Goal: Task Accomplishment & Management: Complete application form

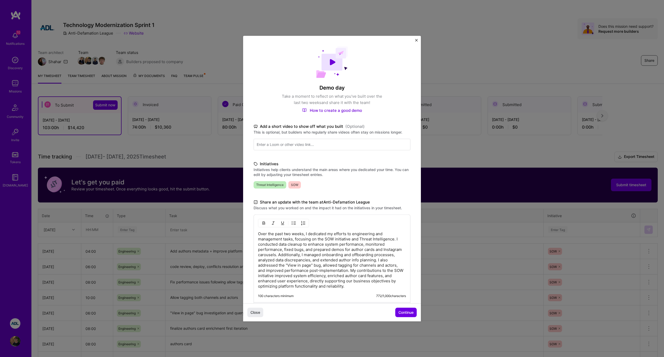
scroll to position [24, 0]
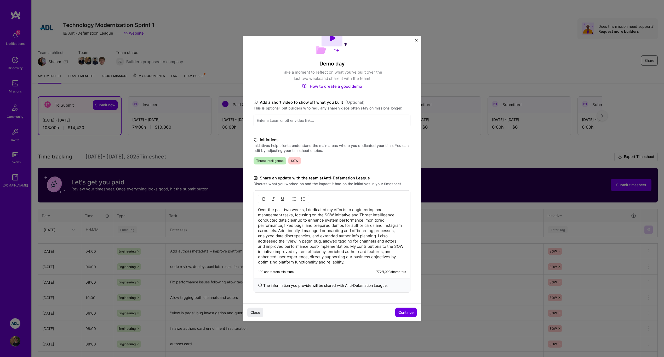
click at [312, 214] on p "Over the past two weeks, I dedicated my efforts to engineering and management t…" at bounding box center [332, 236] width 148 height 58
click at [331, 227] on p "Over the past two weeks, I dedicated my efforts to engineering and management t…" at bounding box center [332, 236] width 148 height 58
click at [338, 225] on p "Over the past two weeks, I dedicated my efforts to engineering and management t…" at bounding box center [332, 236] width 148 height 58
click at [367, 225] on p "Over the past two weeks, I dedicated my efforts to engineering and management t…" at bounding box center [332, 236] width 148 height 58
click at [372, 226] on p "Over the past two weeks, I dedicated my efforts to engineering and management t…" at bounding box center [332, 236] width 148 height 58
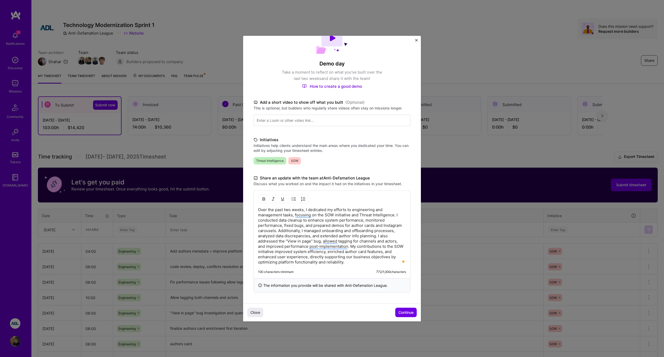
click at [376, 226] on p "Over the past two weeks, I dedicated my efforts to engineering and management t…" at bounding box center [332, 236] width 148 height 58
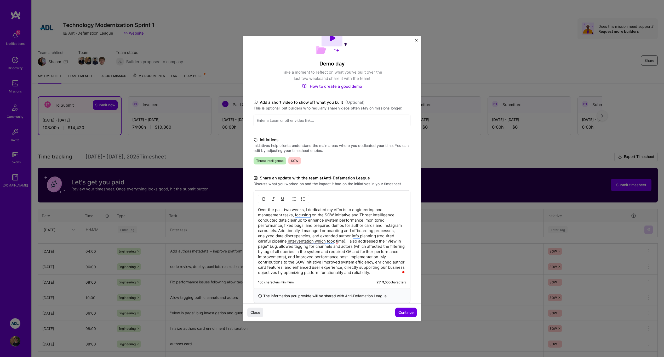
click at [320, 254] on p "Over the past two weeks, I dedicated my efforts to engineering and management t…" at bounding box center [332, 241] width 148 height 68
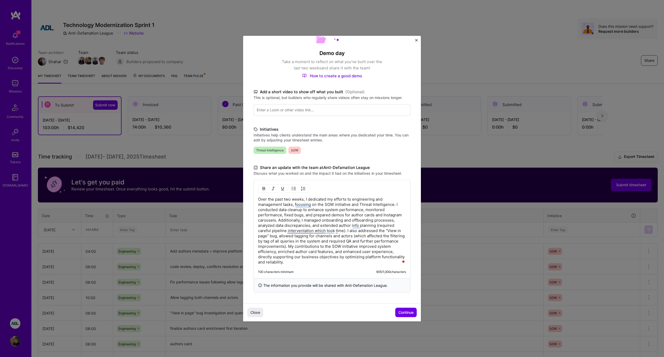
click at [359, 259] on p "Over the past two weeks, I dedicated my efforts to engineering and management t…" at bounding box center [332, 230] width 148 height 68
click at [407, 312] on span "Continue" at bounding box center [406, 311] width 15 height 5
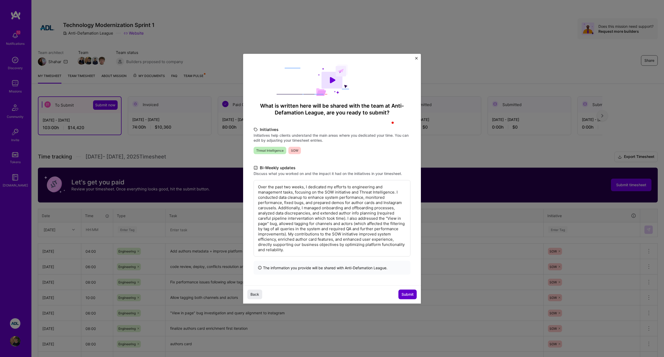
click at [407, 293] on span "Submit" at bounding box center [408, 293] width 12 height 5
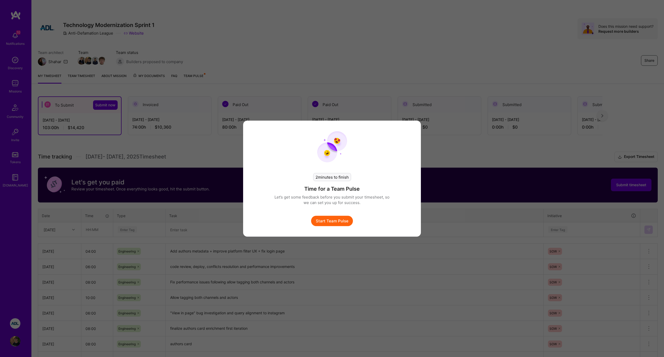
click at [343, 220] on button "Start Team Pulse" at bounding box center [332, 220] width 42 height 10
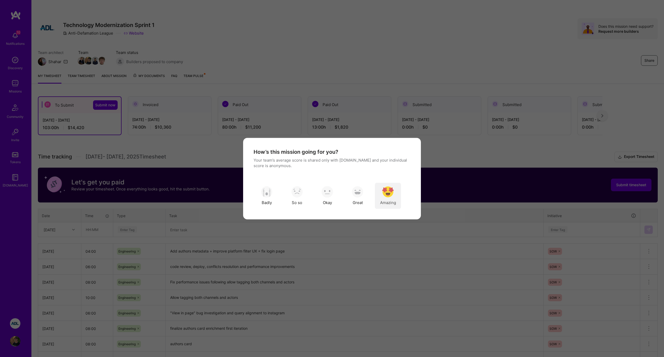
click at [394, 195] on div "Amazing" at bounding box center [388, 195] width 26 height 26
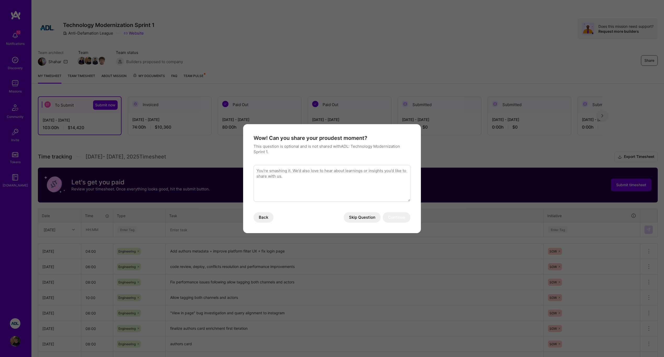
click at [382, 186] on textarea "modal" at bounding box center [332, 183] width 157 height 37
click at [378, 183] on textarea "To enrich screen reader interactions, please activate Accessibility in Grammarl…" at bounding box center [332, 183] width 157 height 37
type textarea "Very pro"
click at [371, 222] on button "Skip Question" at bounding box center [362, 217] width 37 height 10
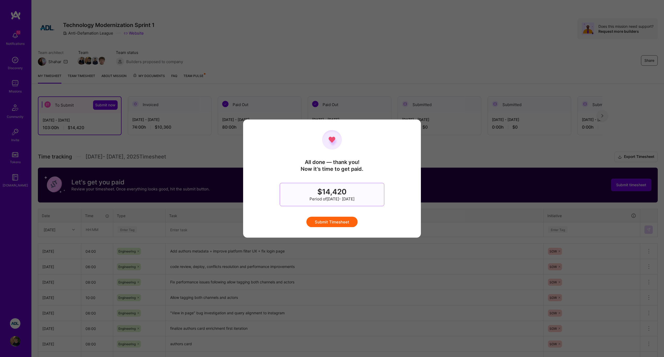
click at [348, 222] on button "Submit Timesheet" at bounding box center [332, 221] width 51 height 10
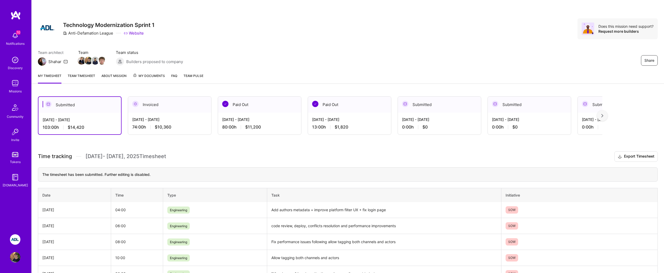
click at [299, 53] on div "Team architect Shahar Team Team status Builders proposed to company Share" at bounding box center [348, 58] width 620 height 16
